Goal: Communication & Community: Answer question/provide support

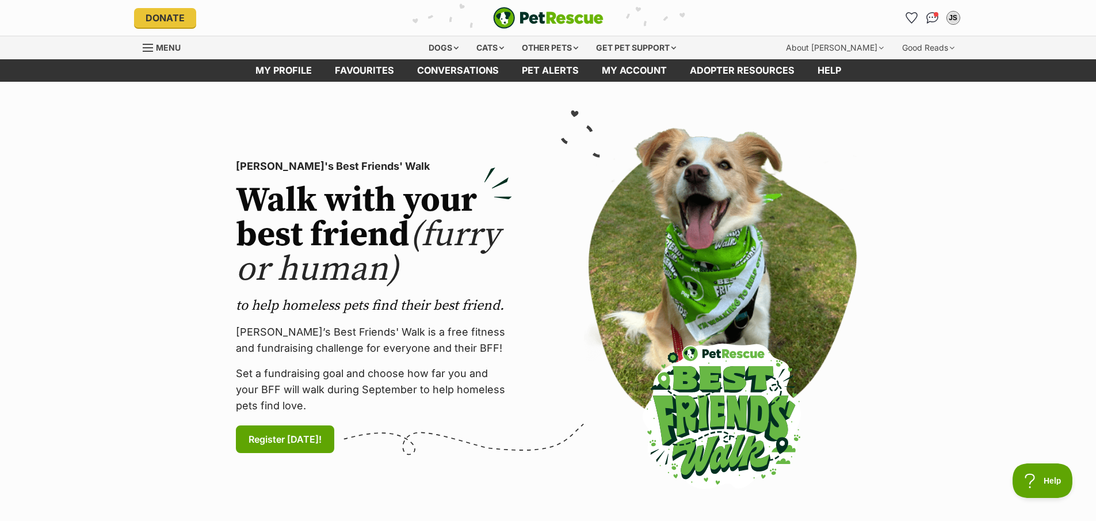
click at [939, 9] on li "Account quick links" at bounding box center [933, 18] width 18 height 18
click at [936, 14] on span "Conversations" at bounding box center [937, 16] width 6 height 6
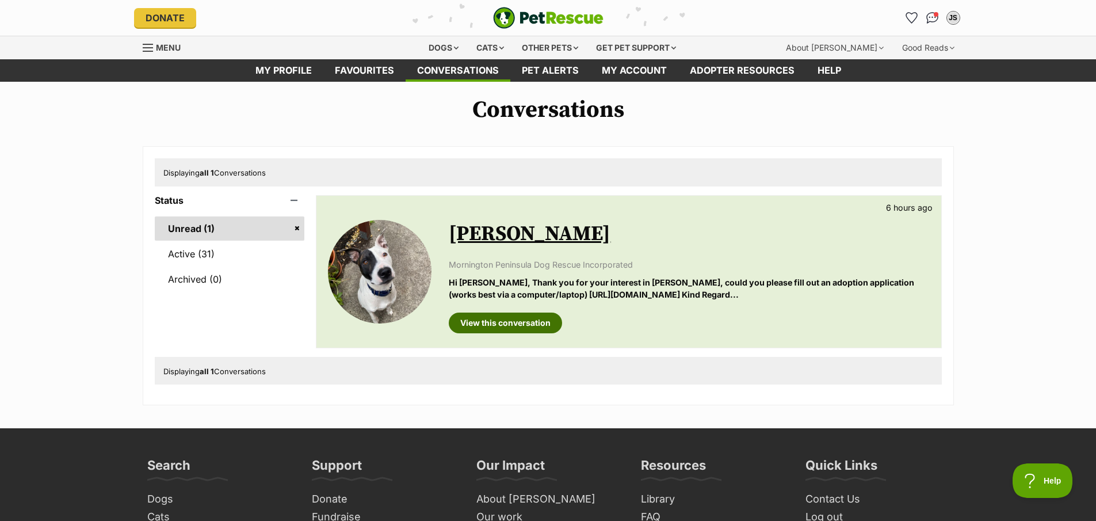
click at [535, 324] on link "View this conversation" at bounding box center [505, 322] width 113 height 21
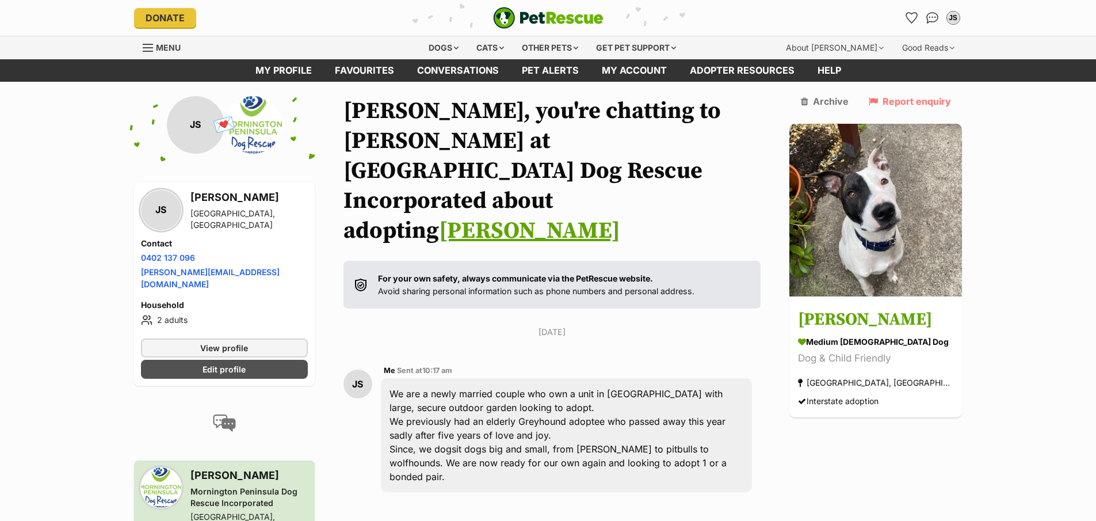
click at [567, 216] on link "[PERSON_NAME]" at bounding box center [529, 230] width 181 height 29
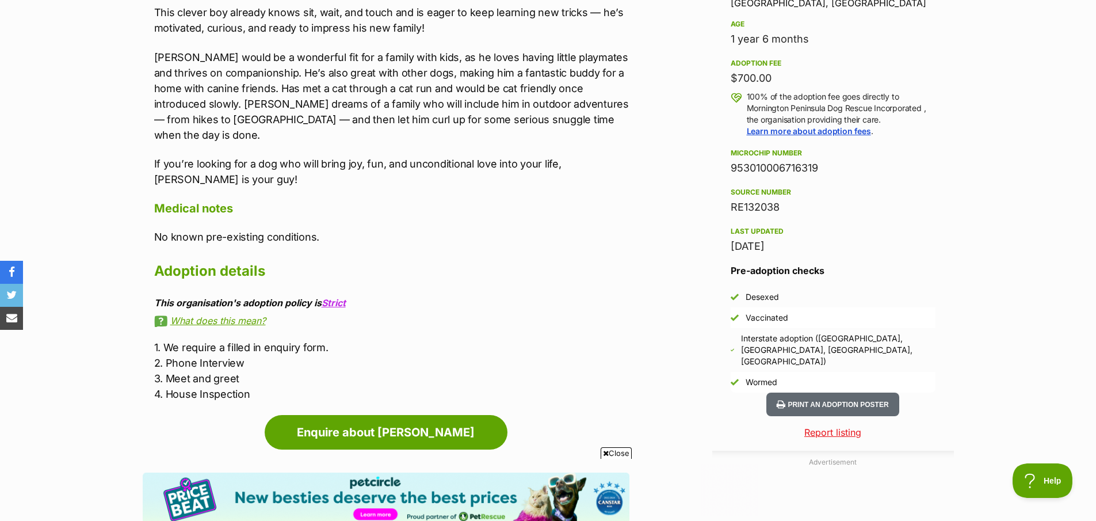
click at [240, 340] on p "1. We require a filled in enquiry form. 2. Phone Interview 3. Meet and greet 4.…" at bounding box center [391, 371] width 475 height 62
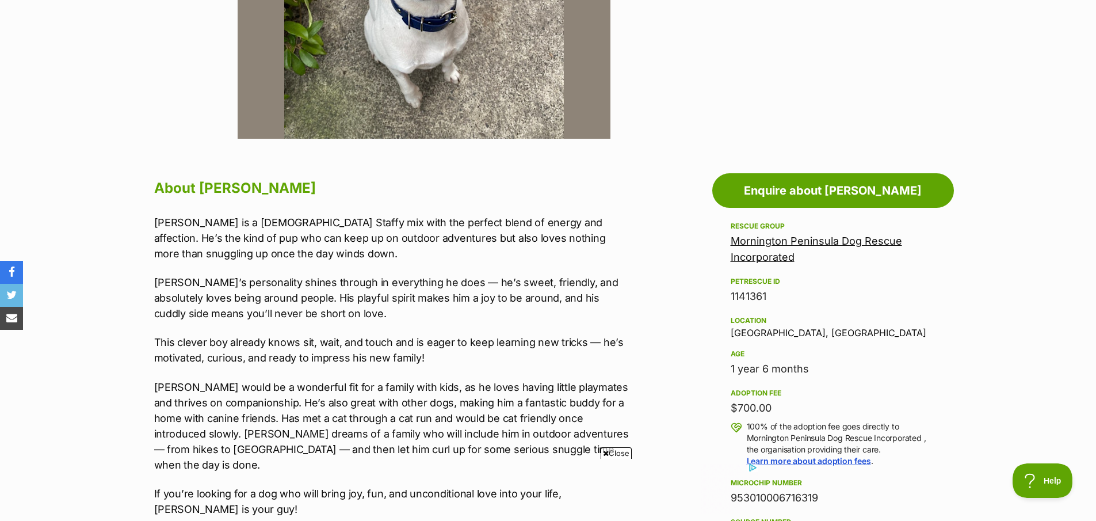
scroll to position [453, 0]
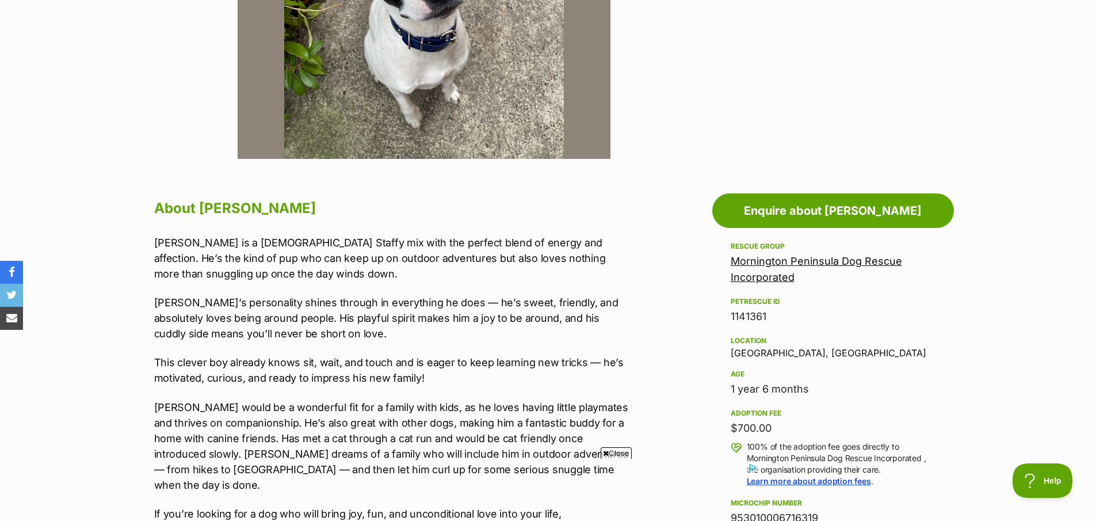
click at [826, 273] on div "Mornington Peninsula Dog Rescue Incorporated" at bounding box center [833, 269] width 205 height 32
click at [826, 253] on div "Mornington Peninsula Dog Rescue Incorporated" at bounding box center [833, 269] width 205 height 32
click at [831, 258] on link "Mornington Peninsula Dog Rescue Incorporated" at bounding box center [816, 269] width 171 height 28
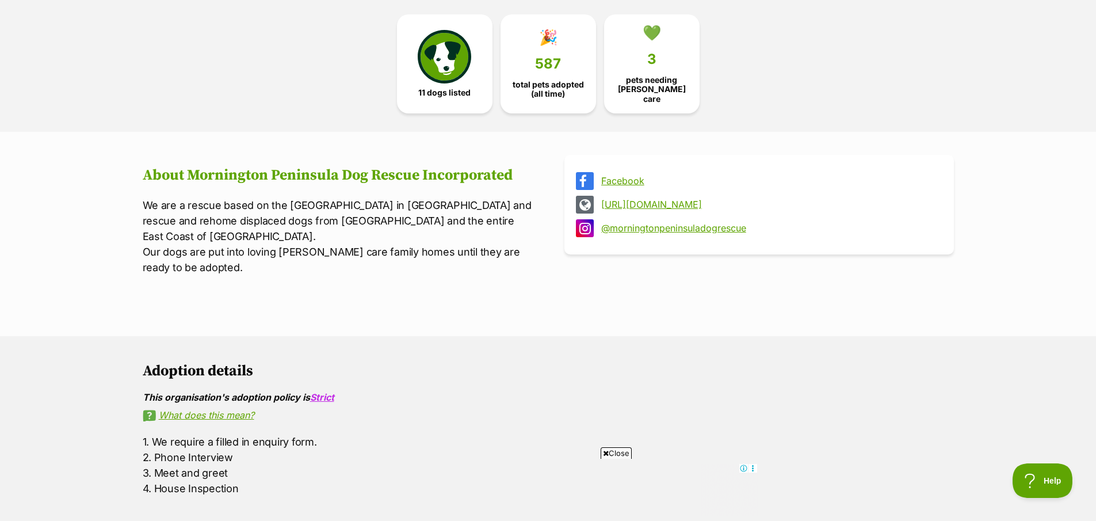
click at [632, 199] on link "[URL][DOMAIN_NAME]" at bounding box center [769, 204] width 337 height 10
click at [656, 75] on link "💚 3 pets needing foster care" at bounding box center [652, 61] width 96 height 99
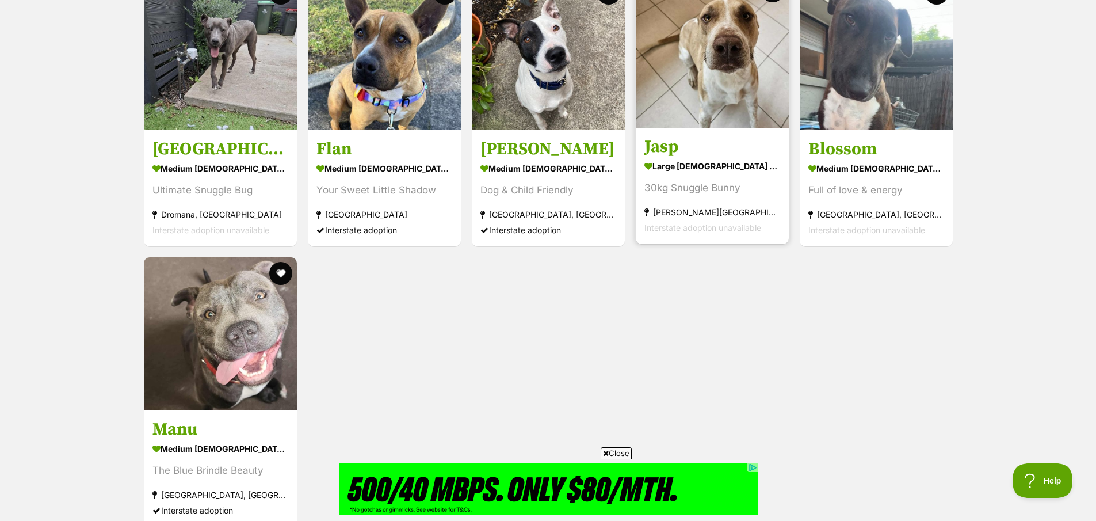
scroll to position [1140, 0]
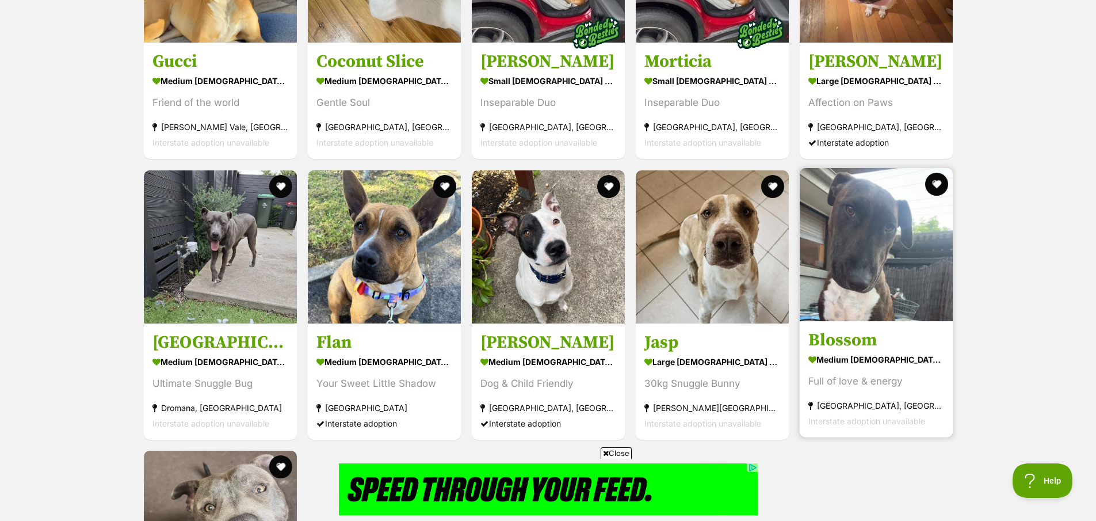
click at [908, 351] on section "medium female Dog Full of love & energy Melbourne, VIC Interstate adoption unav…" at bounding box center [877, 390] width 136 height 78
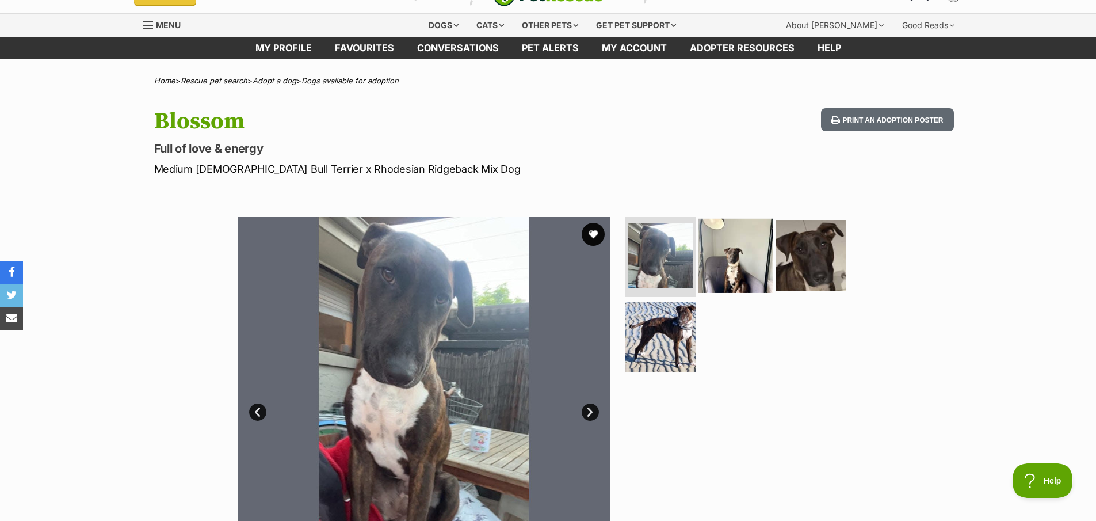
click at [727, 246] on img at bounding box center [736, 255] width 74 height 74
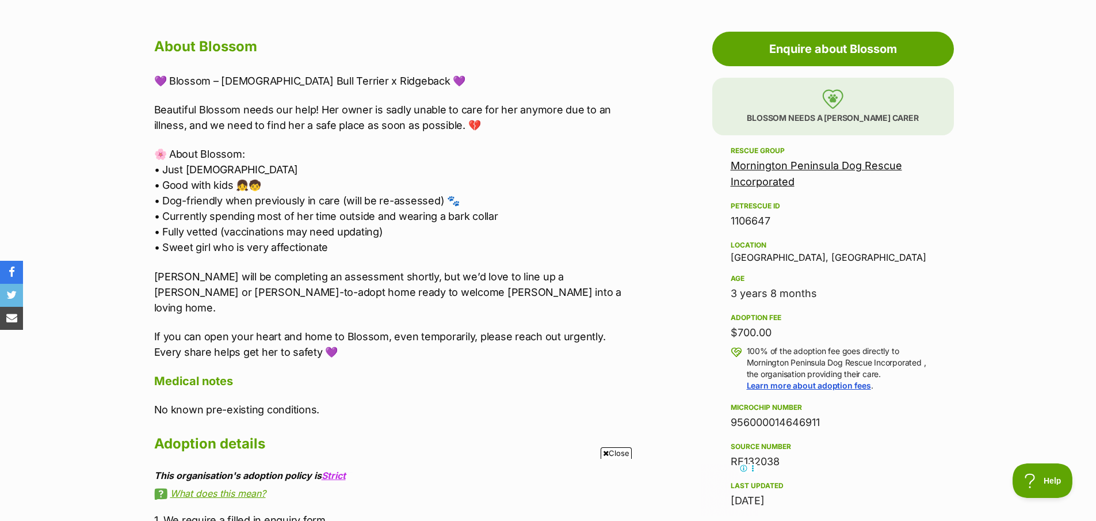
scroll to position [670, 0]
